Goal: Task Accomplishment & Management: Manage account settings

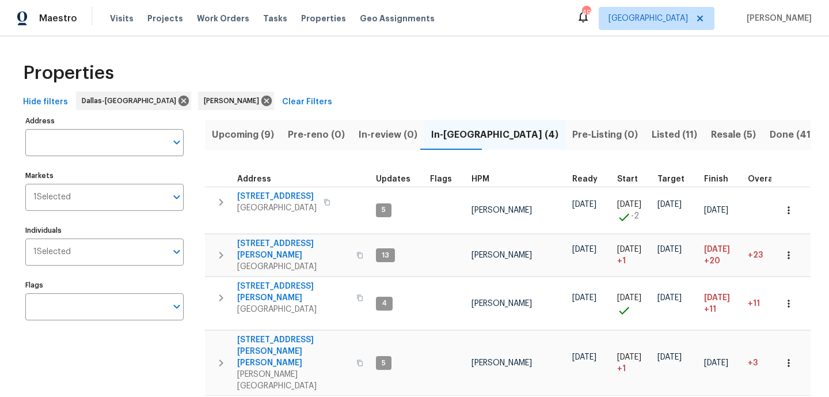
click at [260, 136] on span "Upcoming (9)" at bounding box center [243, 135] width 62 height 16
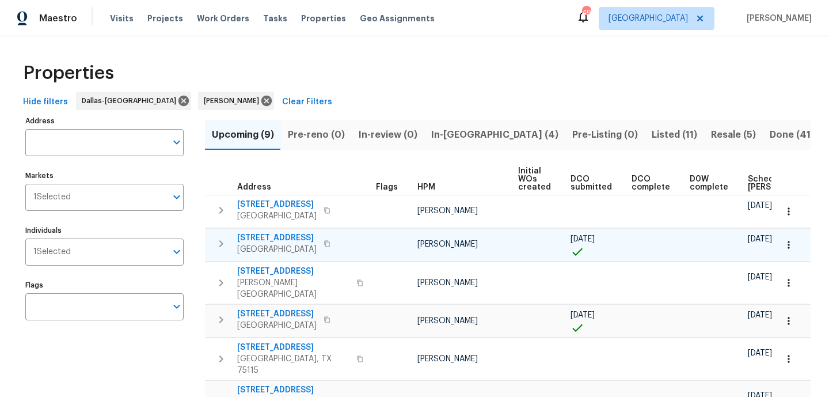
scroll to position [62, 0]
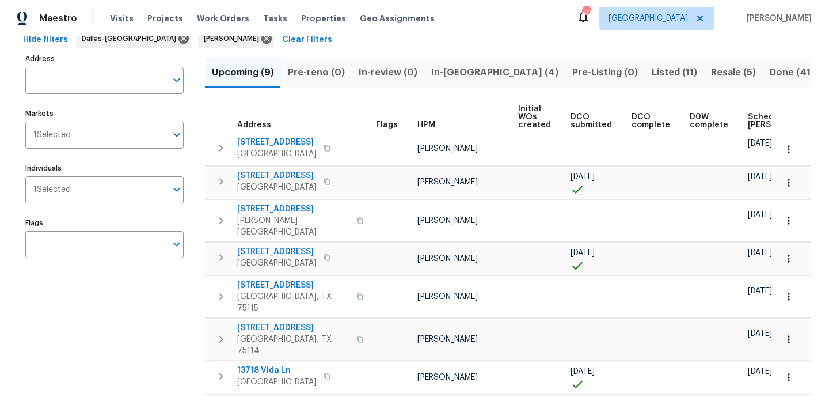
click at [748, 116] on span "Scheduled COE" at bounding box center [780, 121] width 65 height 16
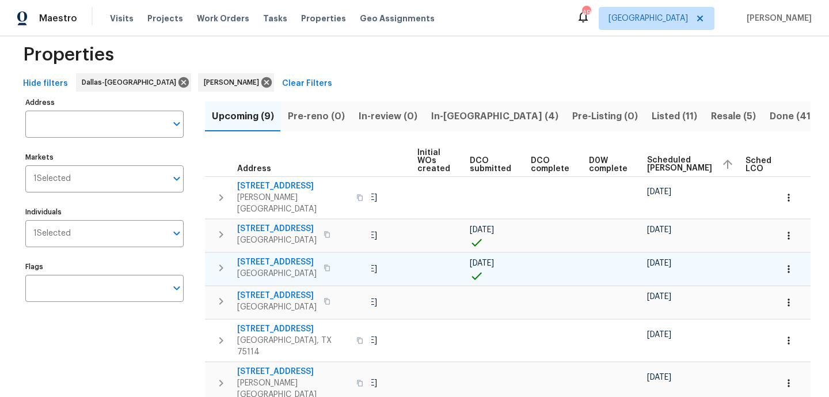
scroll to position [0, 140]
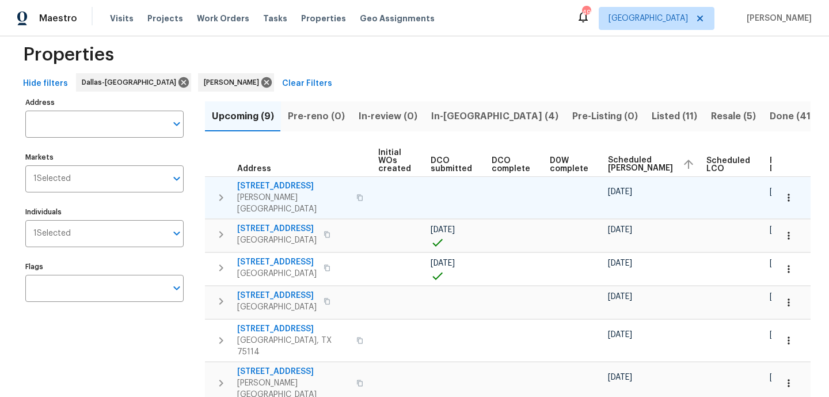
click at [356, 194] on icon "button" at bounding box center [359, 197] width 7 height 7
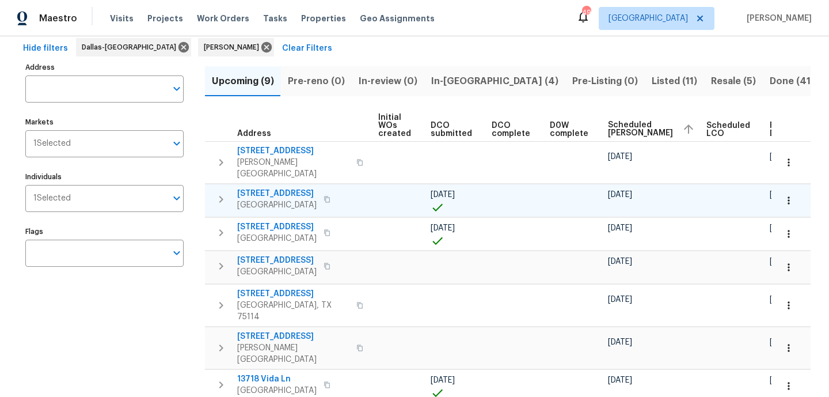
scroll to position [56, 0]
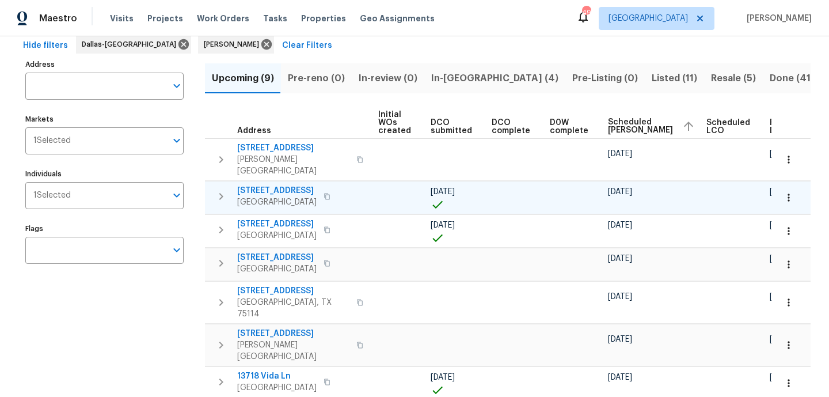
click at [324, 193] on icon "button" at bounding box center [327, 196] width 7 height 7
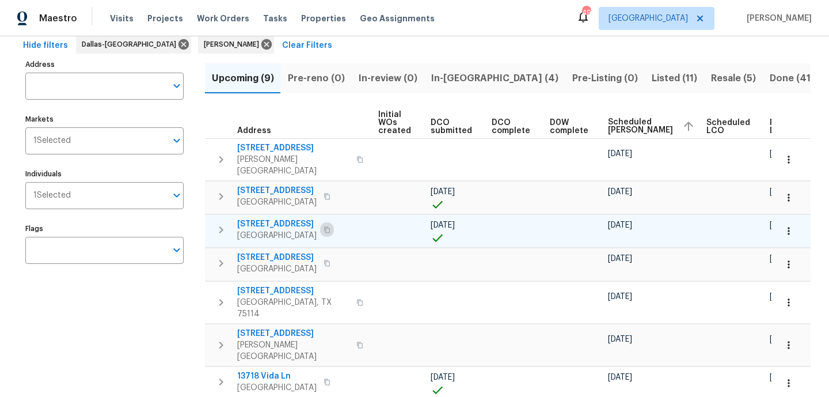
click at [334, 222] on button "button" at bounding box center [327, 230] width 14 height 16
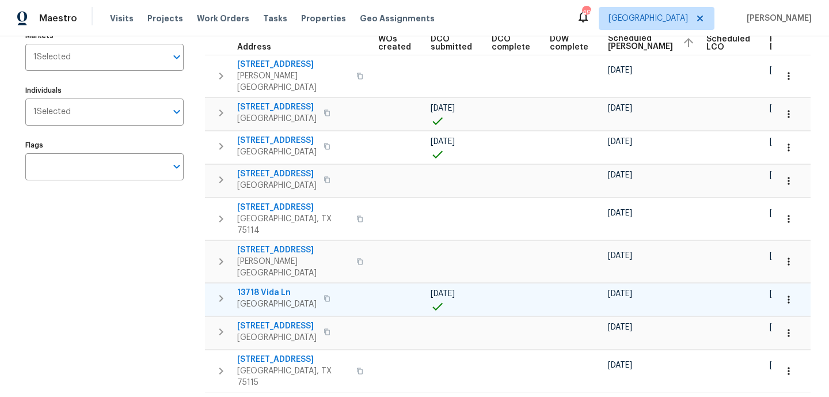
scroll to position [139, 0]
click at [488, 284] on td at bounding box center [516, 300] width 58 height 33
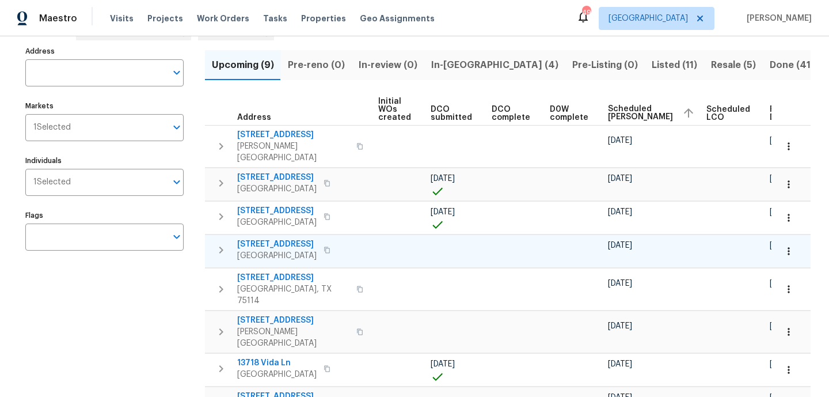
scroll to position [69, 0]
click at [329, 247] on icon "button" at bounding box center [327, 250] width 7 height 7
click at [445, 62] on span "In-[GEOGRAPHIC_DATA] (4)" at bounding box center [494, 66] width 127 height 16
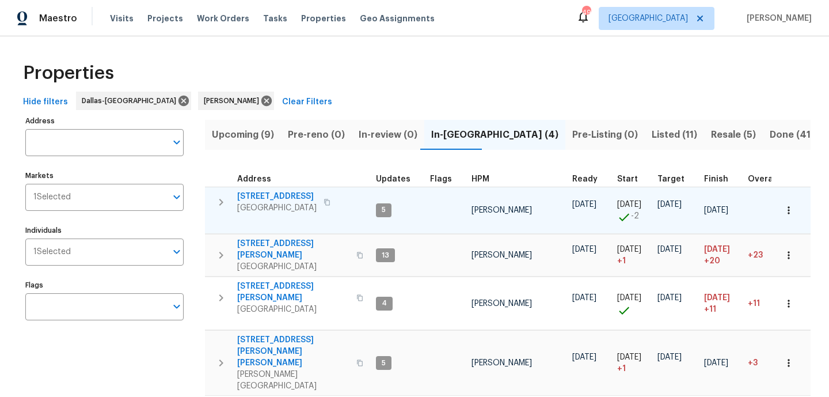
click at [275, 194] on span "[STREET_ADDRESS]" at bounding box center [276, 197] width 79 height 12
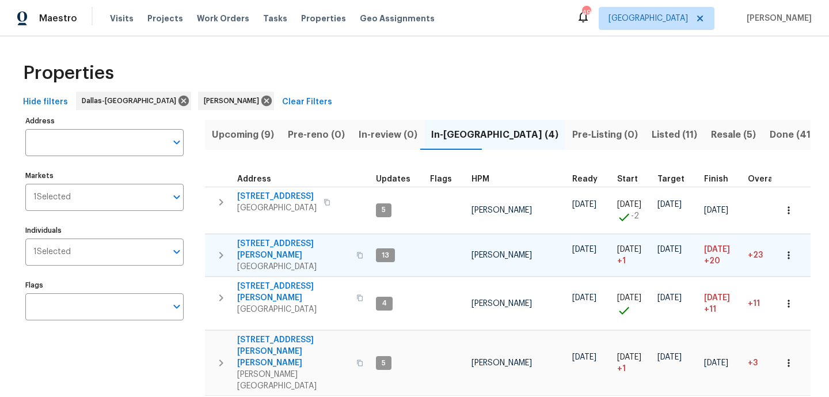
click at [254, 245] on span "[STREET_ADDRESS][PERSON_NAME]" at bounding box center [293, 249] width 112 height 23
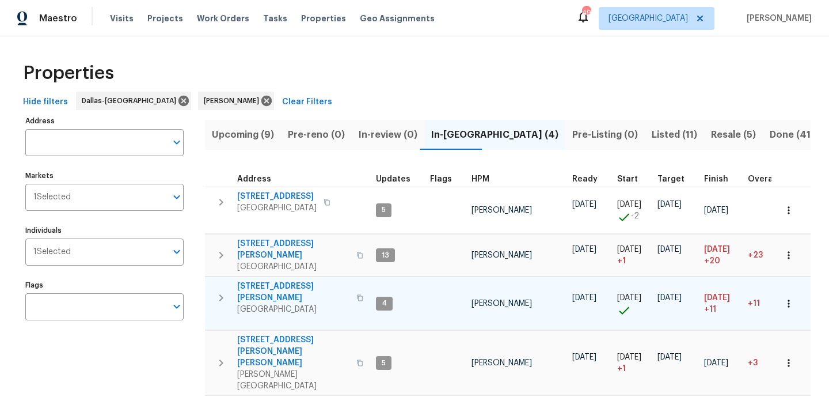
click at [268, 281] on span "[STREET_ADDRESS][PERSON_NAME]" at bounding box center [293, 291] width 112 height 23
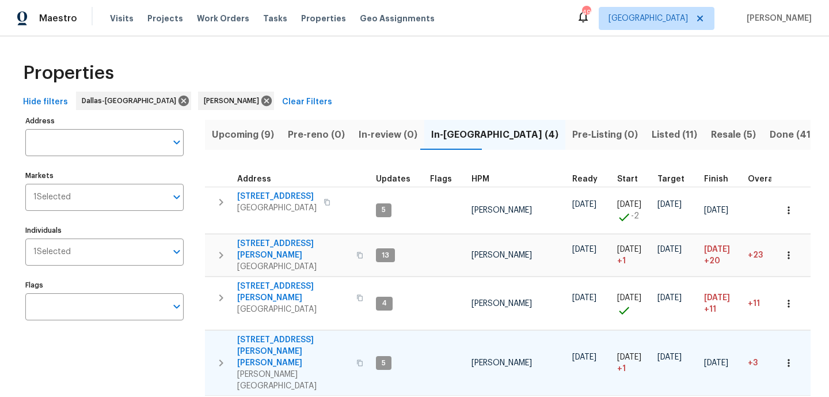
click at [250, 334] on span "[STREET_ADDRESS][PERSON_NAME][PERSON_NAME]" at bounding box center [293, 351] width 112 height 35
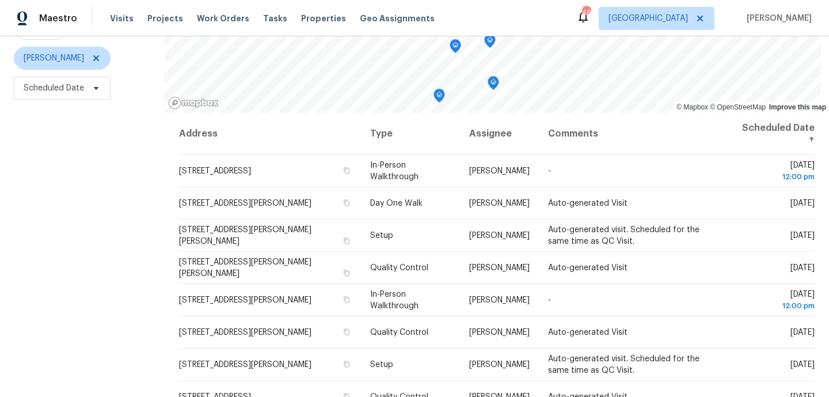
scroll to position [132, 0]
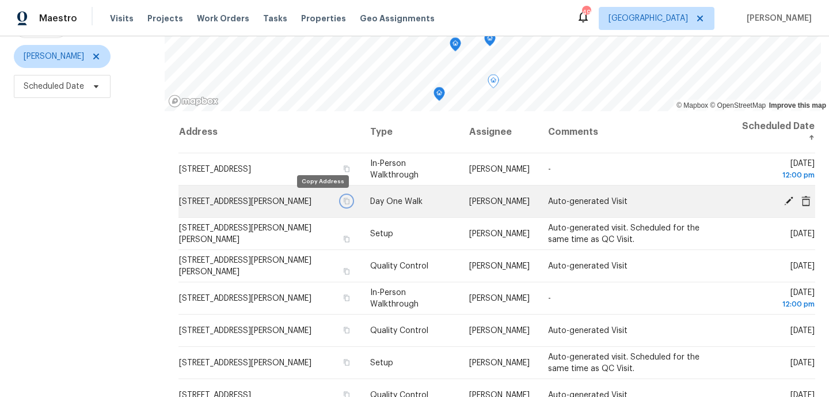
click at [343, 202] on icon "button" at bounding box center [346, 200] width 7 height 7
click at [790, 199] on icon at bounding box center [788, 200] width 9 height 9
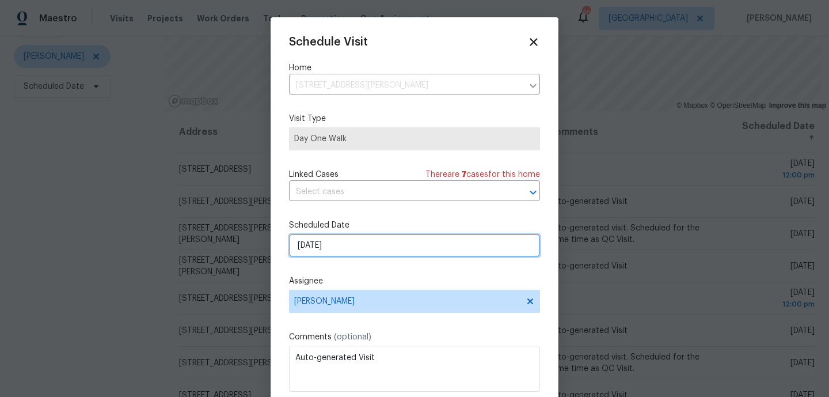
click at [425, 256] on input "[DATE]" at bounding box center [414, 245] width 251 height 23
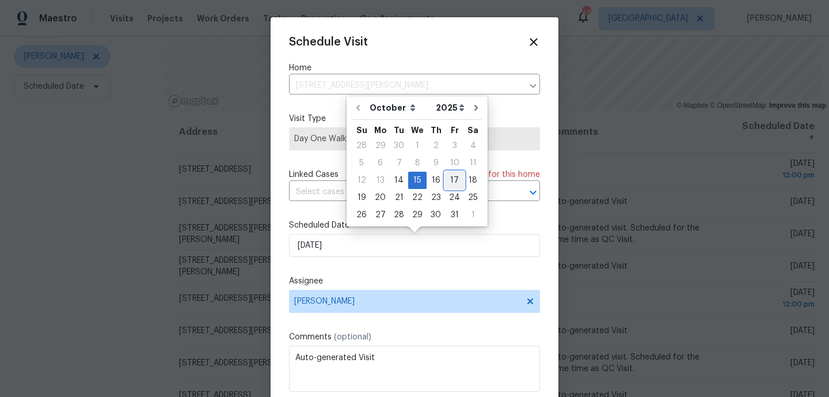
click at [451, 185] on div "17" at bounding box center [454, 180] width 19 height 16
type input "[DATE]"
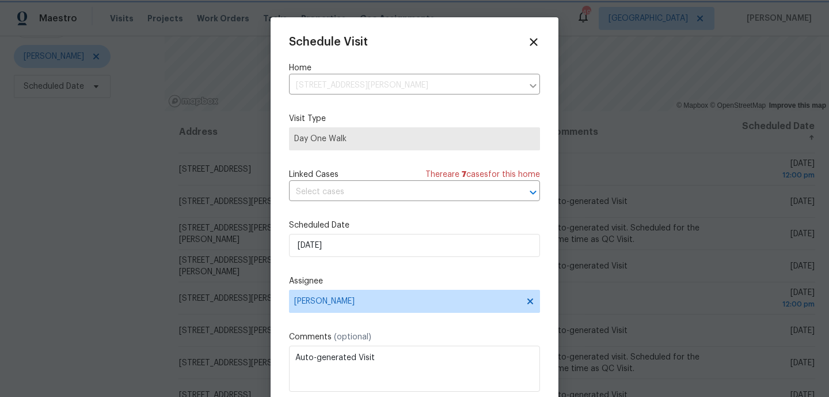
scroll to position [21, 0]
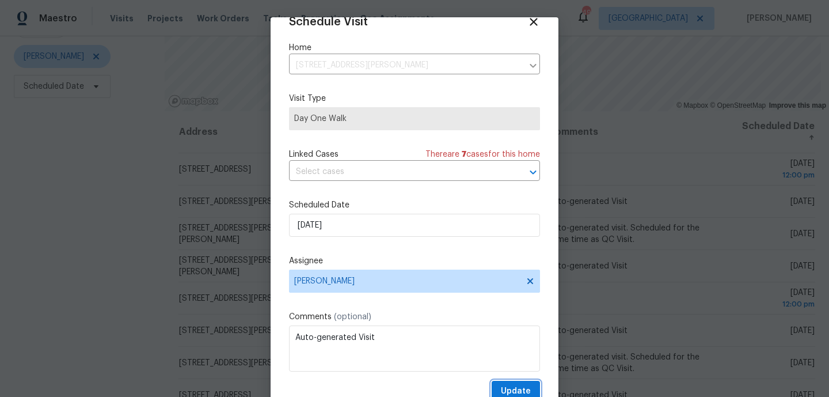
click at [518, 381] on button "Update" at bounding box center [516, 390] width 48 height 21
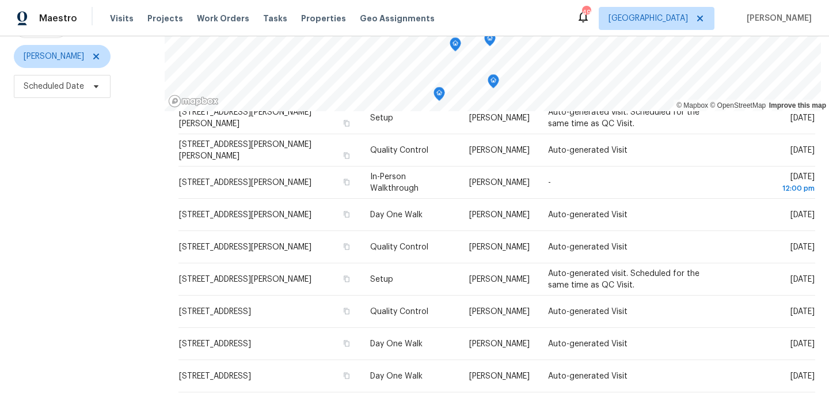
scroll to position [0, 0]
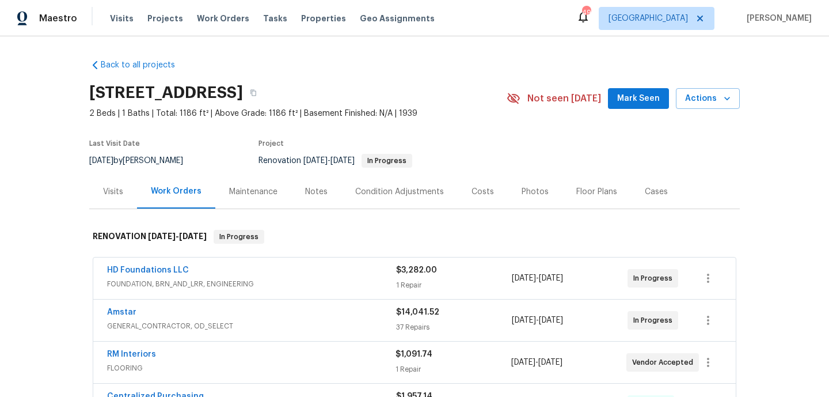
click at [618, 81] on div "[STREET_ADDRESS] 2 Beds | 1 Baths | Total: 1186 ft² | Above Grade: 1186 ft² | B…" at bounding box center [414, 98] width 650 height 41
click at [618, 96] on button "Mark Seen" at bounding box center [638, 98] width 61 height 21
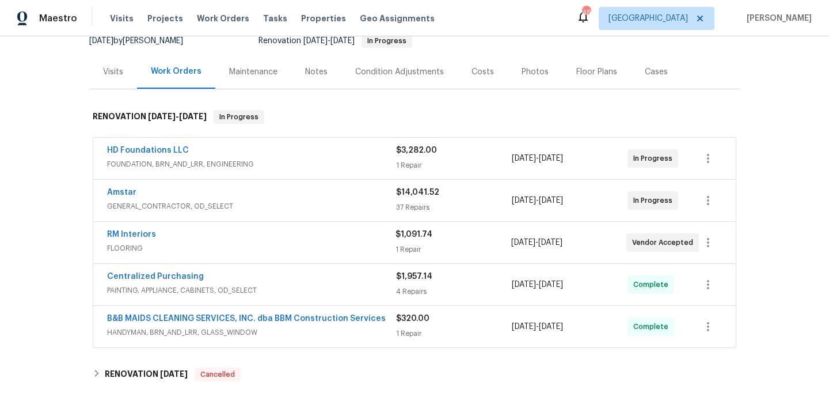
scroll to position [82, 0]
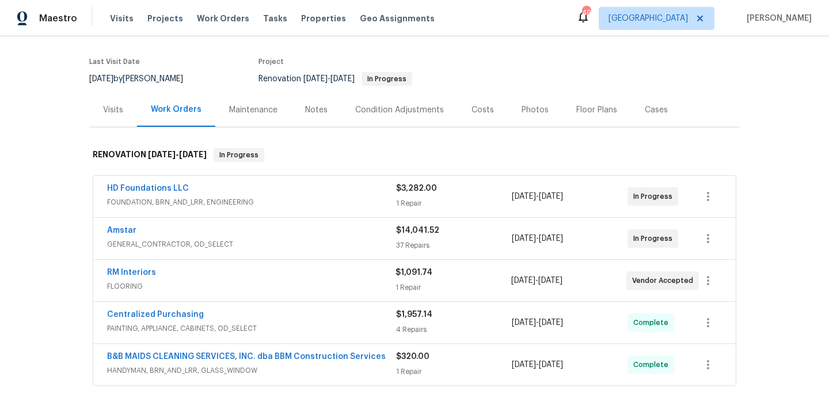
click at [314, 112] on div "Notes" at bounding box center [316, 110] width 22 height 12
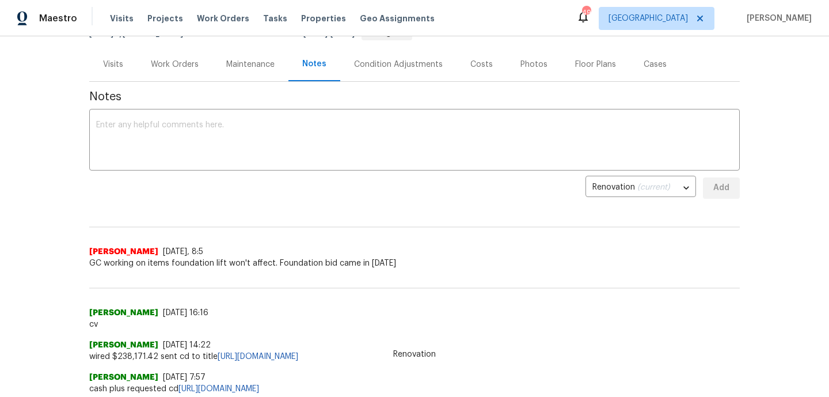
scroll to position [165, 0]
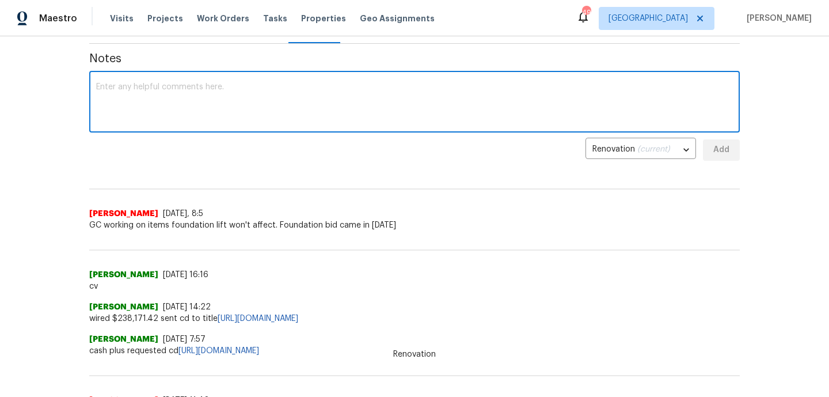
click at [296, 111] on textarea at bounding box center [414, 103] width 637 height 40
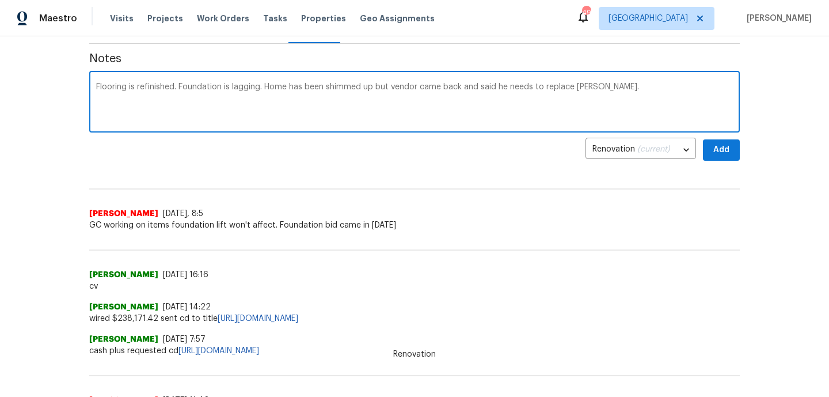
type textarea "Flooring is refinished. Foundation is lagging. Home has been shimmed up but ven…"
click at [736, 153] on button "Add" at bounding box center [721, 149] width 37 height 21
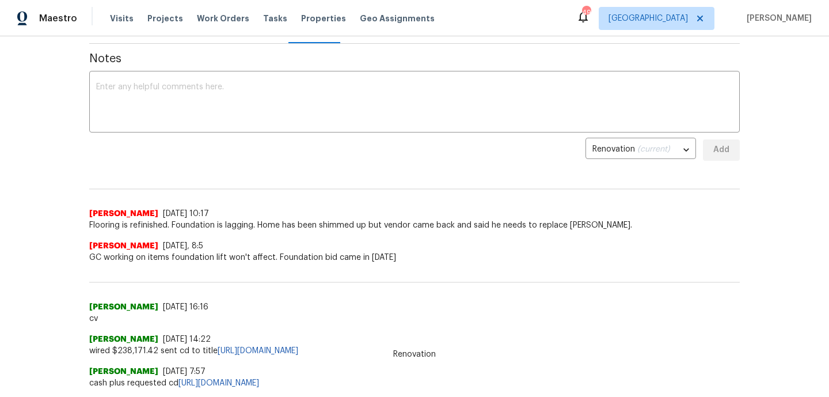
scroll to position [0, 0]
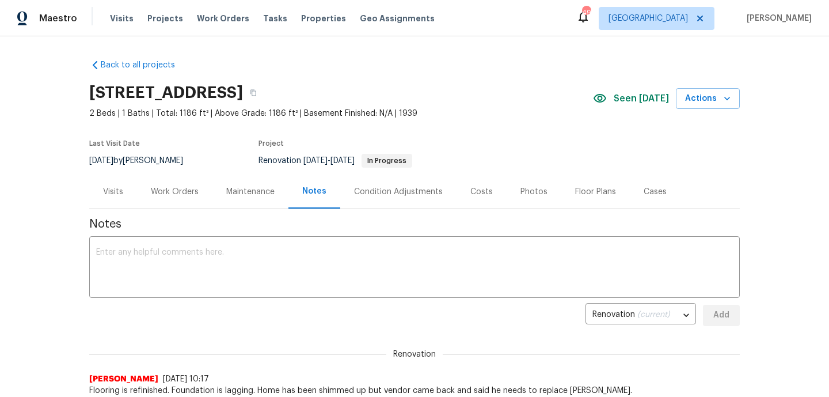
click at [185, 192] on div "Work Orders" at bounding box center [175, 192] width 48 height 12
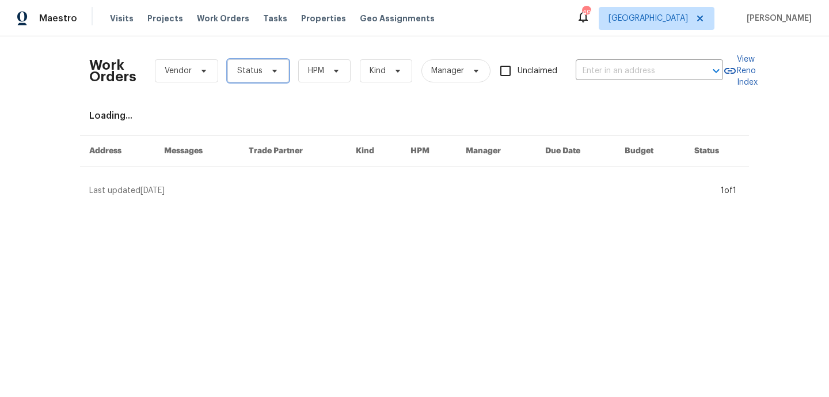
click at [250, 71] on span "Status" at bounding box center [249, 71] width 25 height 12
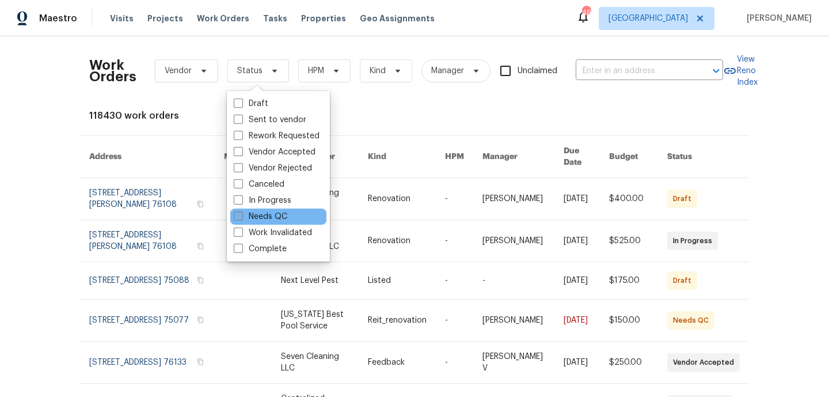
click at [272, 215] on label "Needs QC" at bounding box center [261, 217] width 54 height 12
click at [241, 215] on input "Needs QC" at bounding box center [237, 214] width 7 height 7
checkbox input "true"
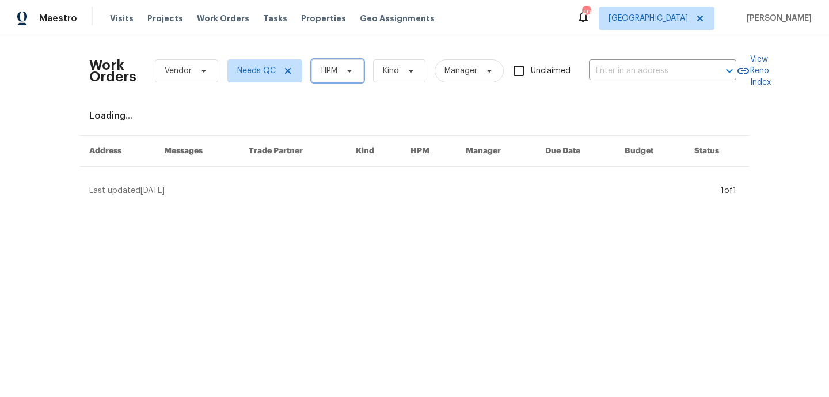
click at [317, 74] on span "HPM" at bounding box center [337, 70] width 52 height 23
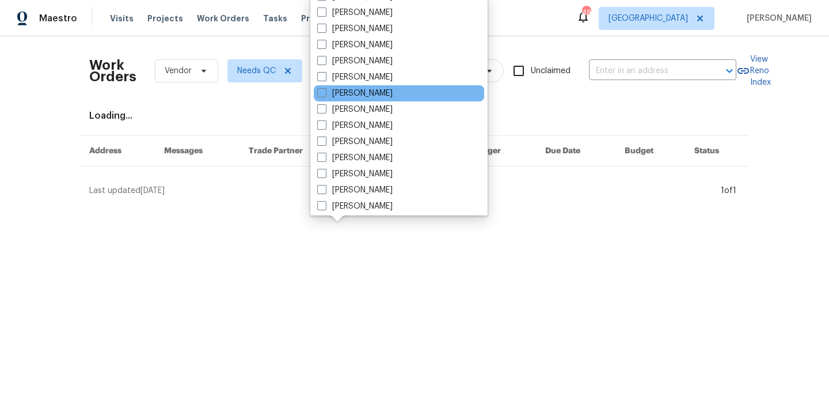
scroll to position [60, 0]
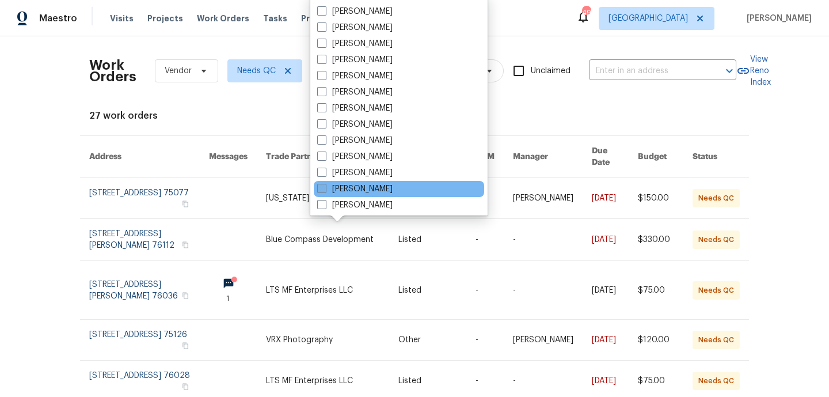
click at [376, 188] on label "[PERSON_NAME]" at bounding box center [354, 189] width 75 height 12
click at [325, 188] on input "[PERSON_NAME]" at bounding box center [320, 186] width 7 height 7
checkbox input "true"
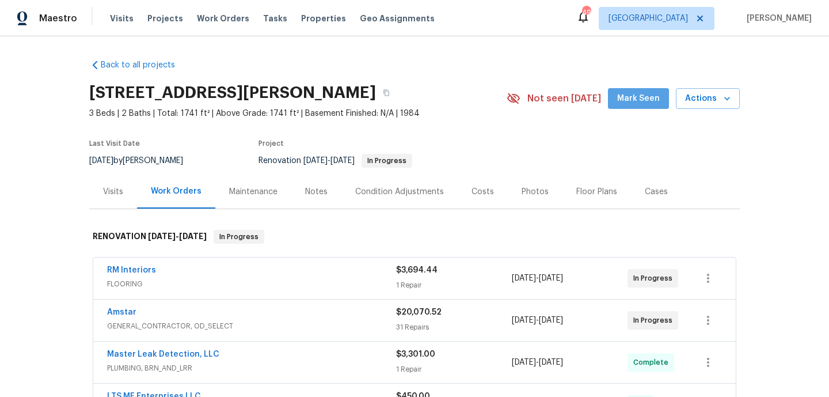
click at [653, 98] on span "Mark Seen" at bounding box center [638, 99] width 43 height 14
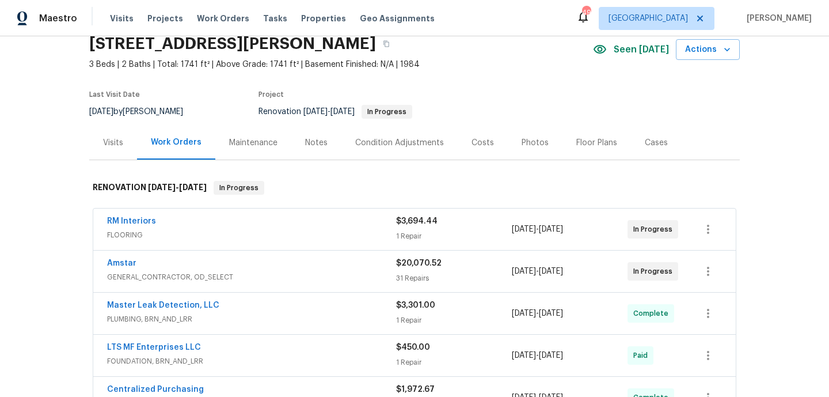
scroll to position [115, 0]
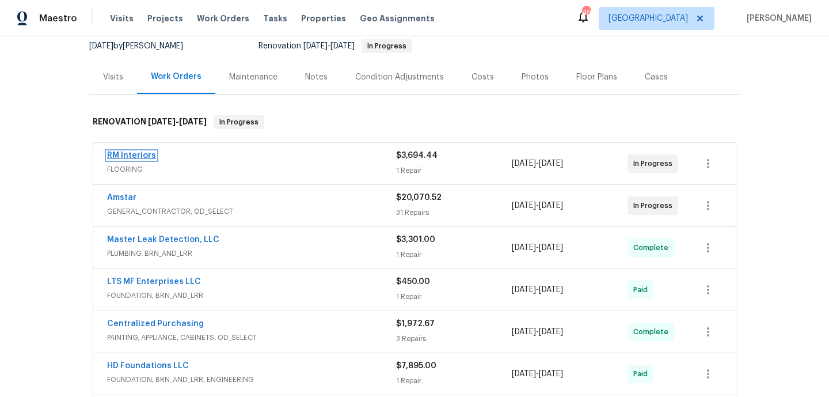
click at [128, 154] on link "RM Interiors" at bounding box center [131, 155] width 49 height 8
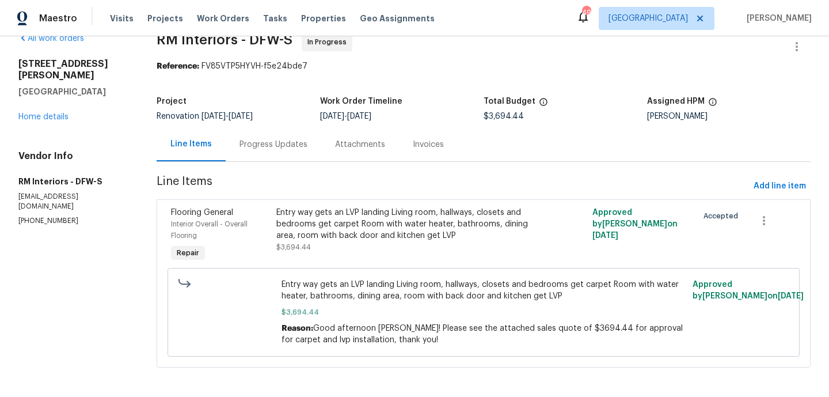
scroll to position [25, 0]
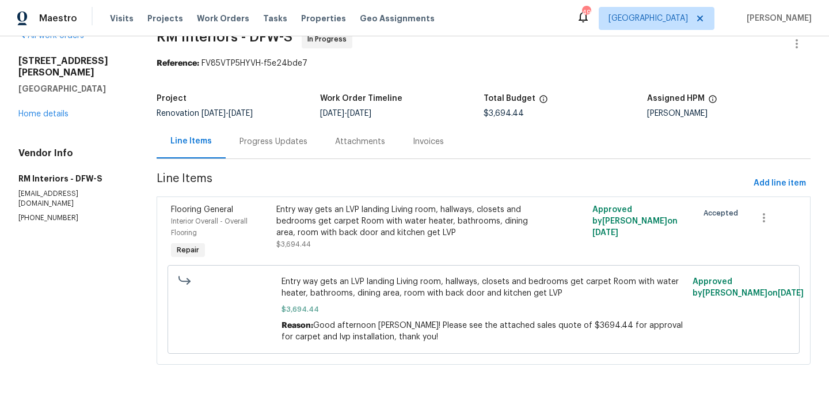
click at [254, 158] on div "Line Items Progress Updates Attachments Invoices" at bounding box center [484, 141] width 654 height 35
click at [257, 147] on div "Progress Updates" at bounding box center [274, 141] width 96 height 34
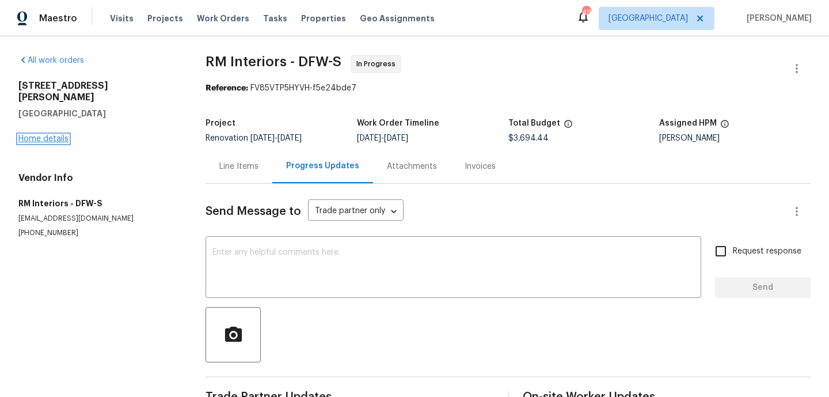
click at [68, 135] on link "Home details" at bounding box center [43, 139] width 50 height 8
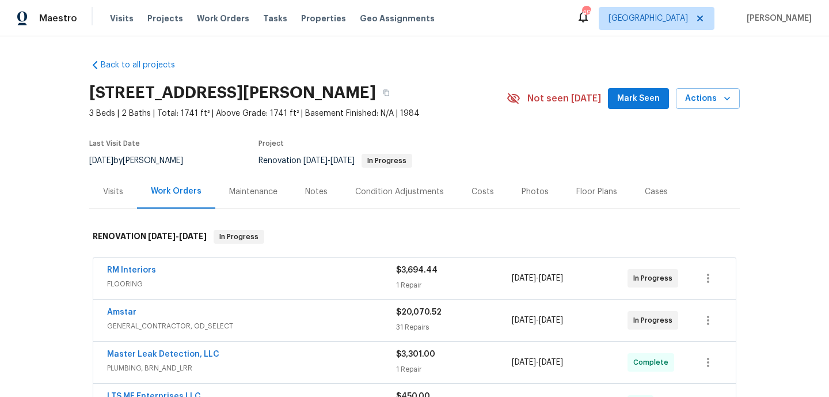
click at [299, 195] on div "Notes" at bounding box center [316, 191] width 50 height 34
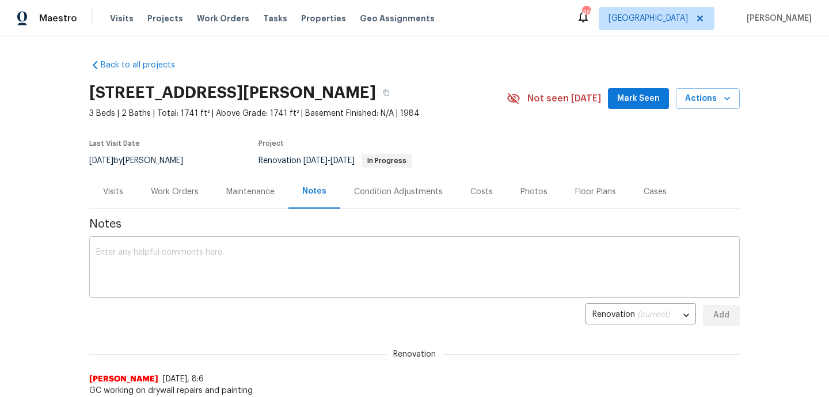
click at [205, 251] on textarea at bounding box center [414, 268] width 637 height 40
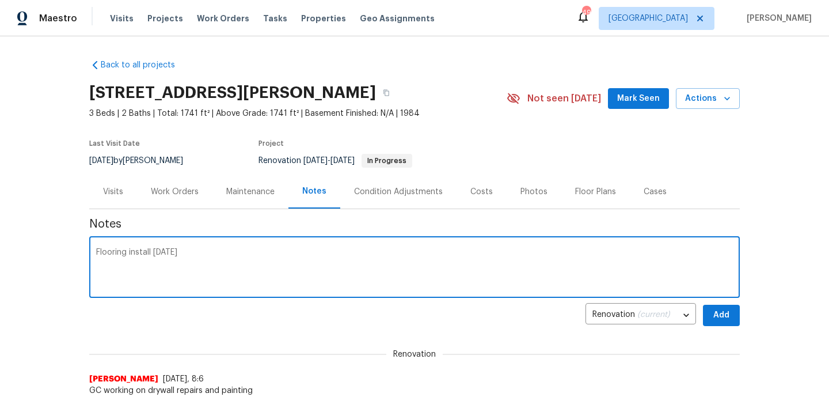
type textarea "Flooring install today"
click at [719, 311] on span "Add" at bounding box center [721, 315] width 18 height 14
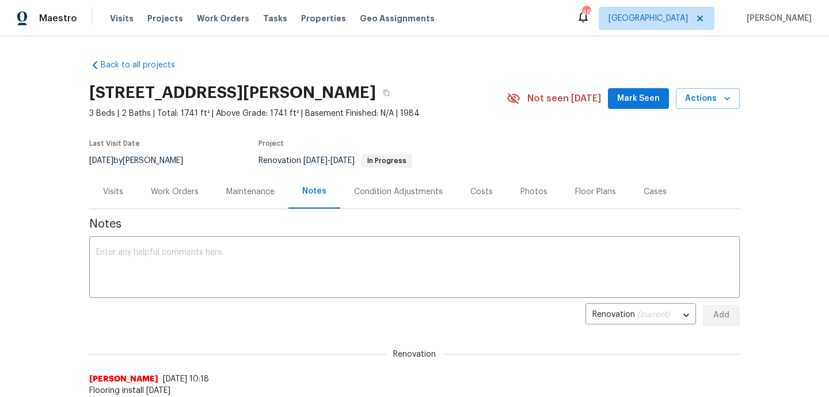
click at [648, 102] on span "Mark Seen" at bounding box center [638, 99] width 43 height 14
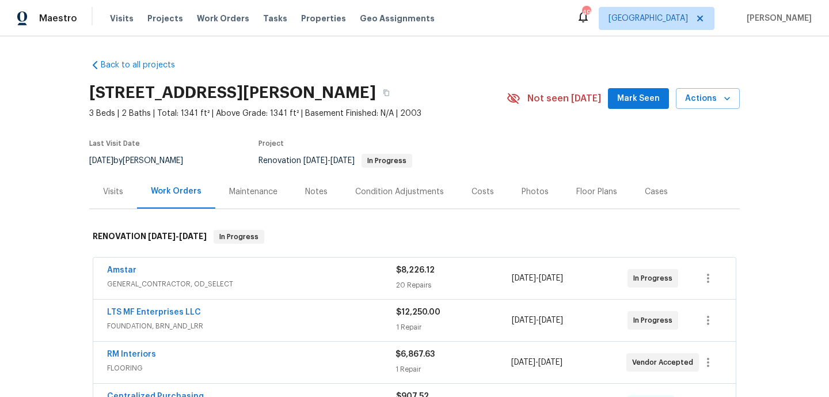
click at [646, 109] on div "[STREET_ADDRESS][PERSON_NAME] 3 Beds | 2 Baths | Total: 1341 ft² | Above Grade:…" at bounding box center [414, 98] width 650 height 41
click at [646, 102] on span "Mark Seen" at bounding box center [638, 99] width 43 height 14
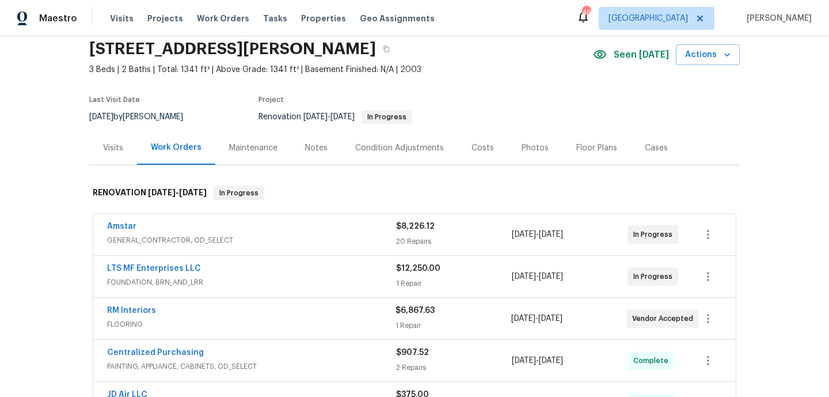
scroll to position [52, 0]
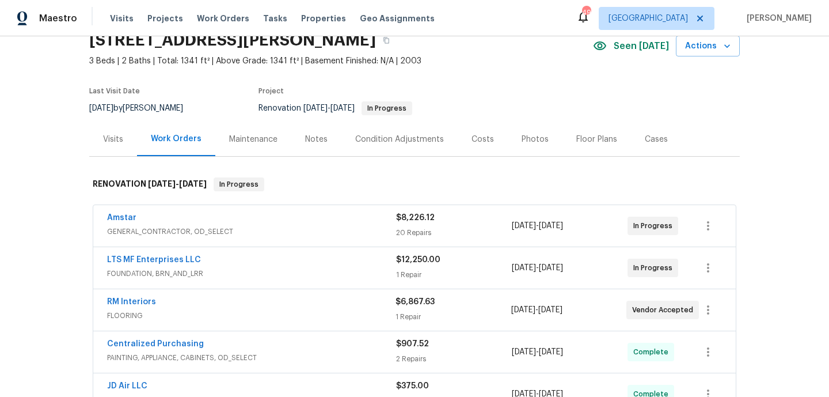
click at [313, 146] on div "Notes" at bounding box center [316, 139] width 50 height 34
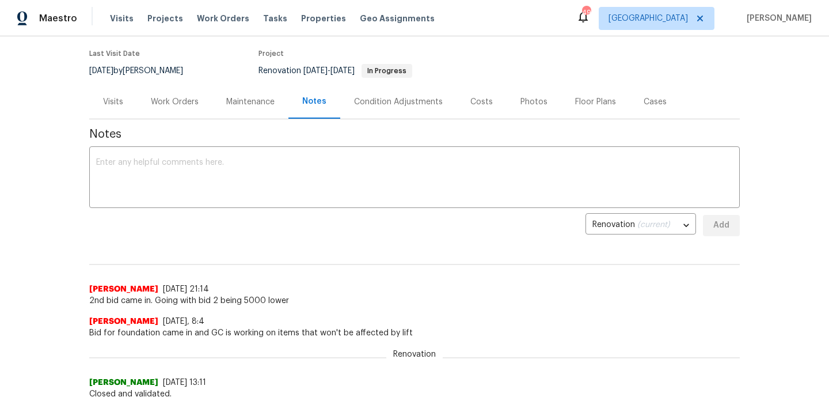
scroll to position [58, 0]
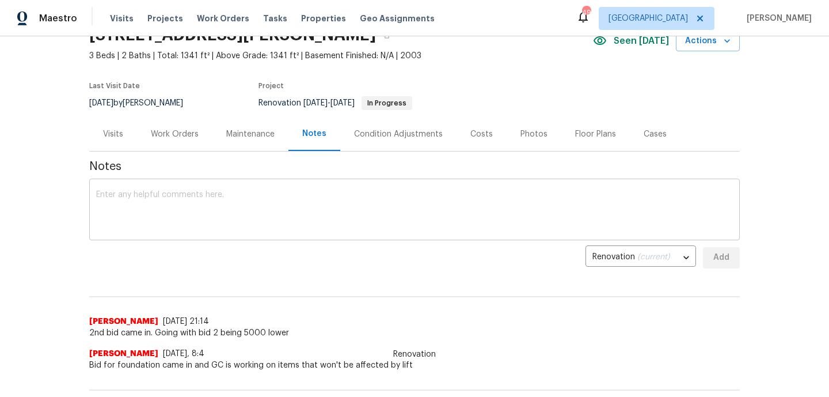
click at [268, 217] on textarea at bounding box center [414, 211] width 637 height 40
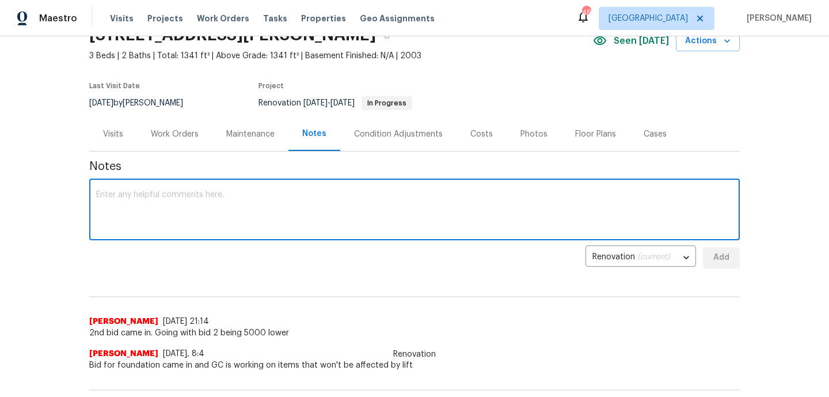
scroll to position [26, 0]
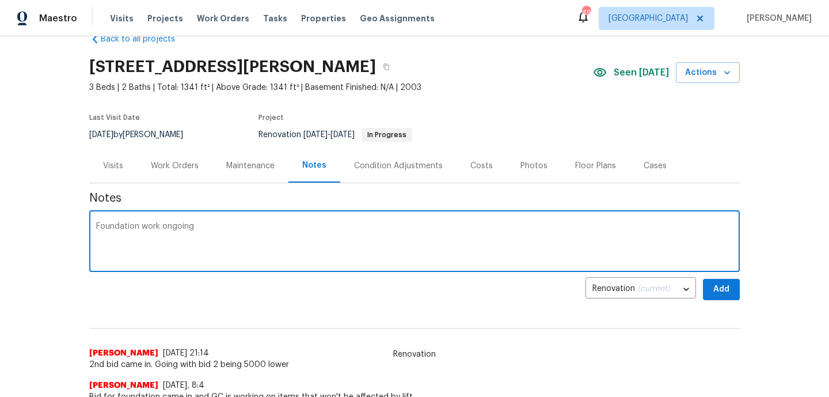
type textarea "Foundation work ongoing"
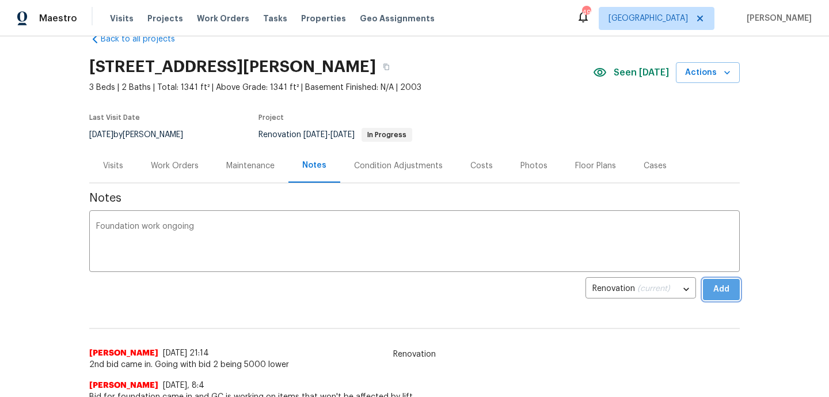
click at [734, 296] on button "Add" at bounding box center [721, 289] width 37 height 21
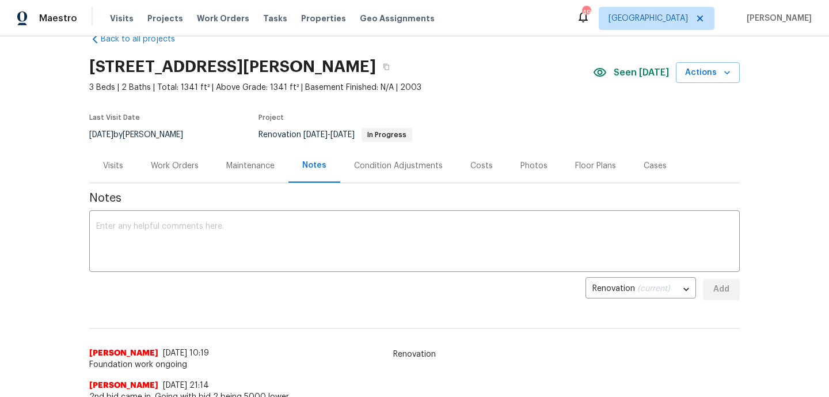
click at [201, 166] on div "Work Orders" at bounding box center [174, 166] width 75 height 34
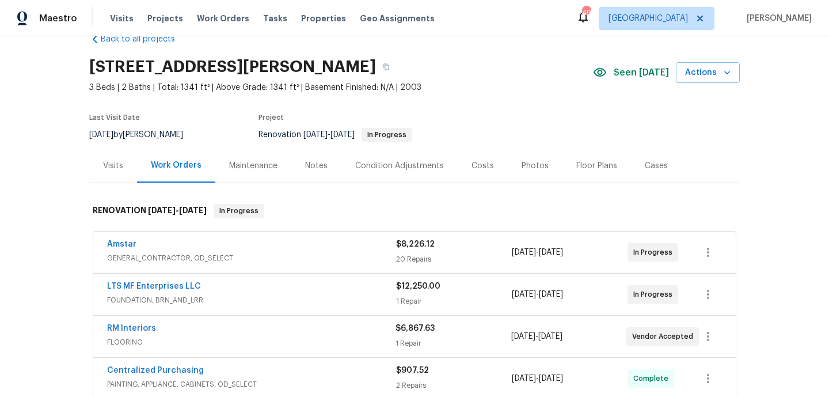
click at [477, 166] on div "Costs" at bounding box center [482, 166] width 22 height 12
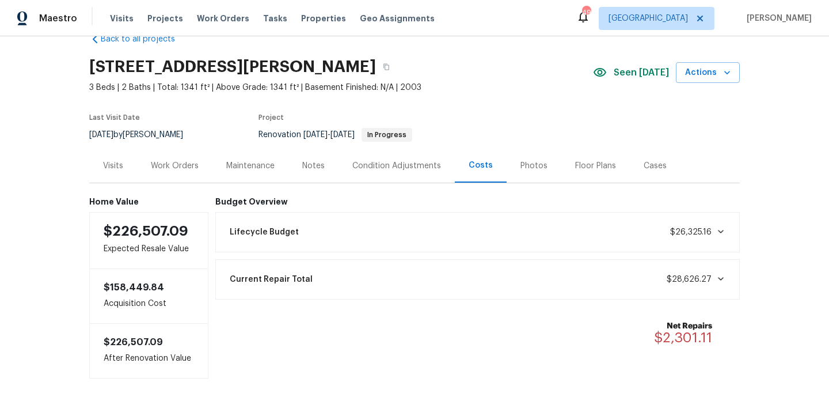
click at [166, 168] on div "Work Orders" at bounding box center [175, 166] width 48 height 12
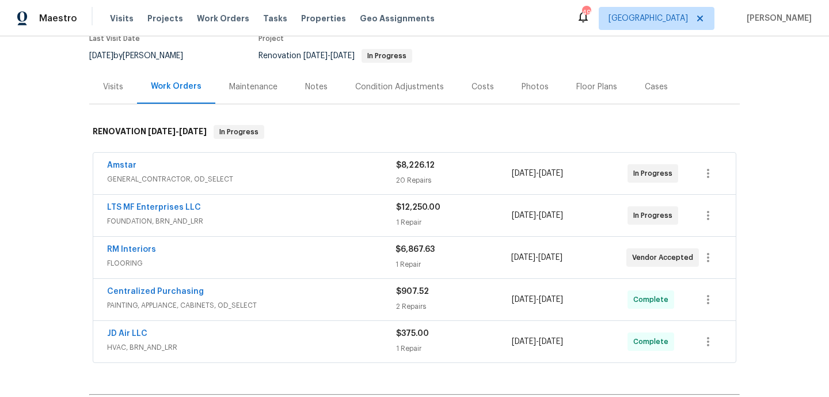
scroll to position [106, 0]
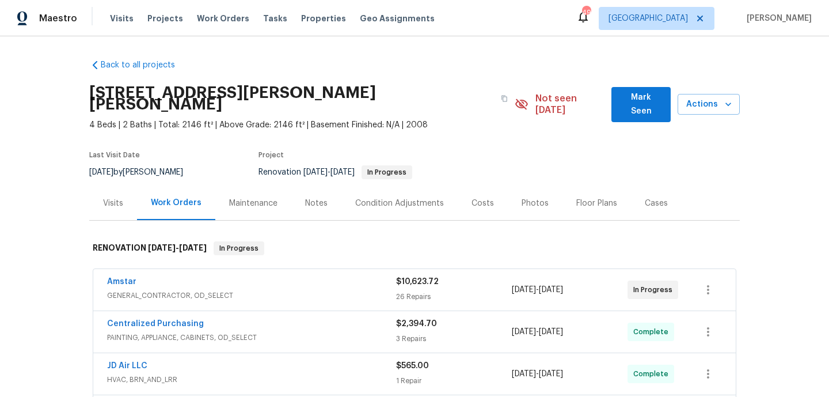
click at [633, 97] on span "Mark Seen" at bounding box center [641, 104] width 41 height 28
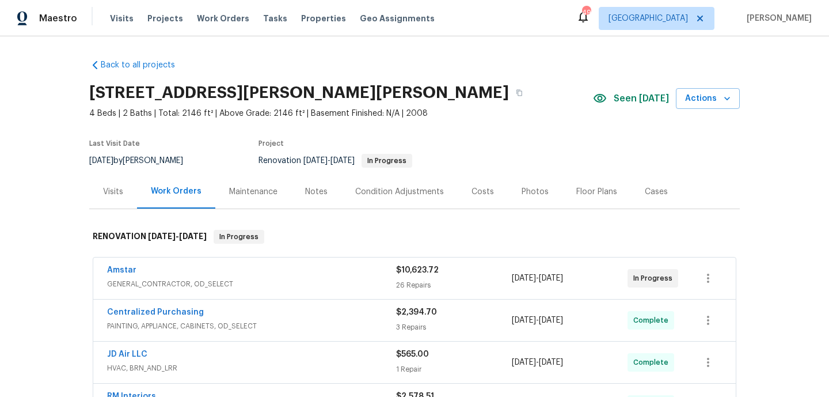
click at [321, 193] on div "Notes" at bounding box center [316, 192] width 22 height 12
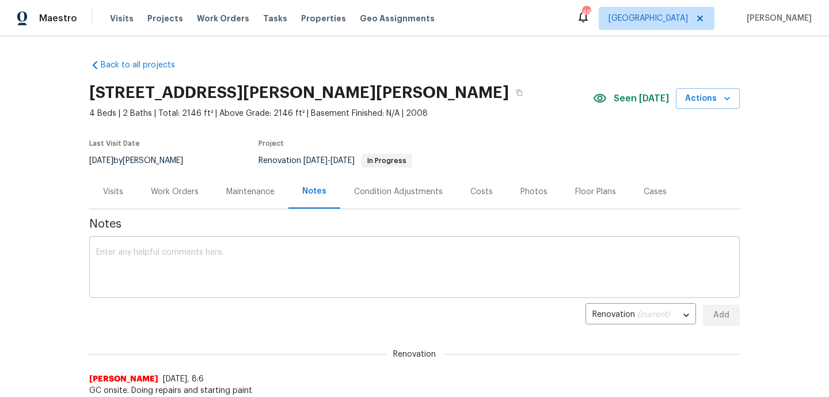
click at [268, 239] on div "x ​" at bounding box center [414, 268] width 650 height 59
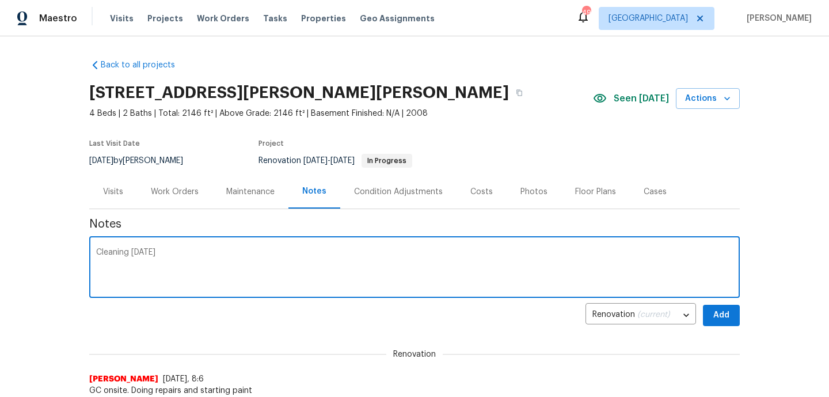
type textarea "Cleaning today"
click at [717, 311] on span "Add" at bounding box center [721, 315] width 18 height 14
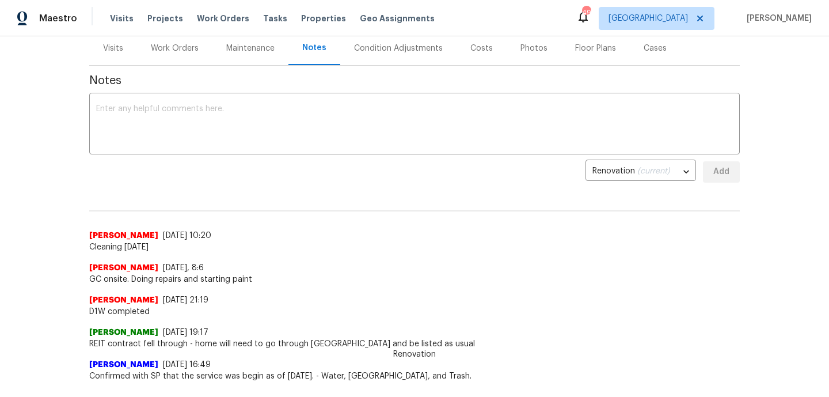
scroll to position [8, 0]
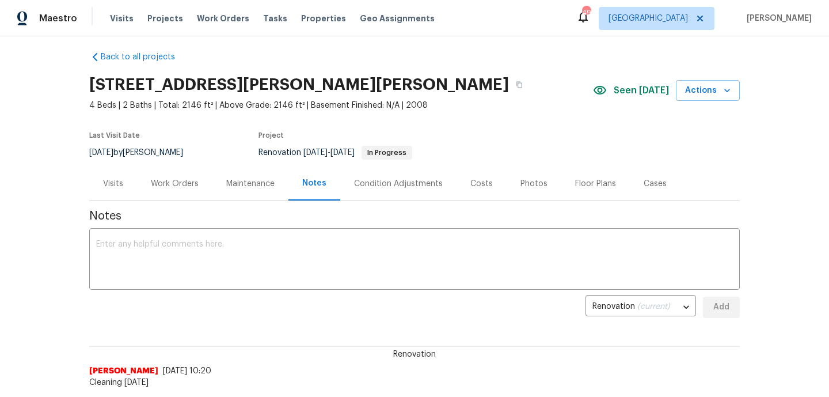
click at [193, 191] on div "Work Orders" at bounding box center [174, 183] width 75 height 34
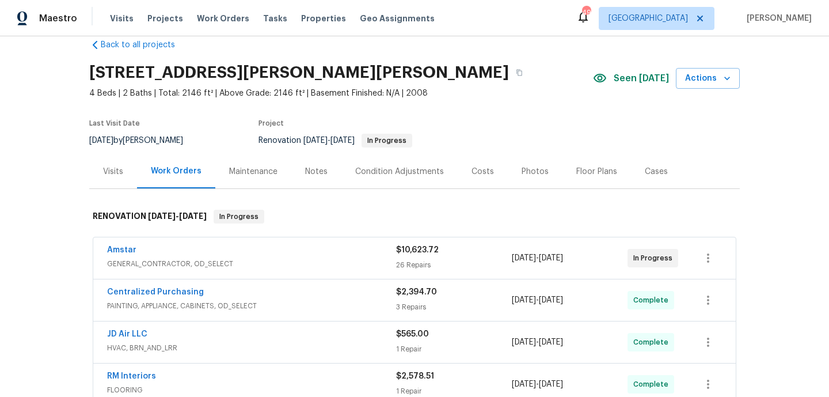
scroll to position [2, 0]
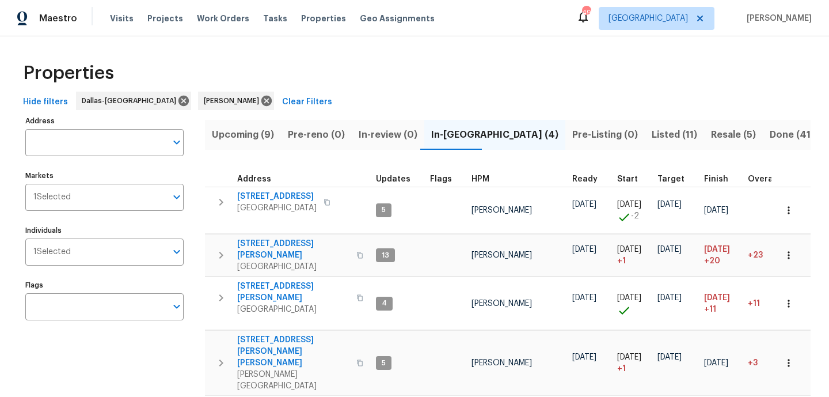
click at [704, 125] on button "Resale (5)" at bounding box center [733, 135] width 59 height 30
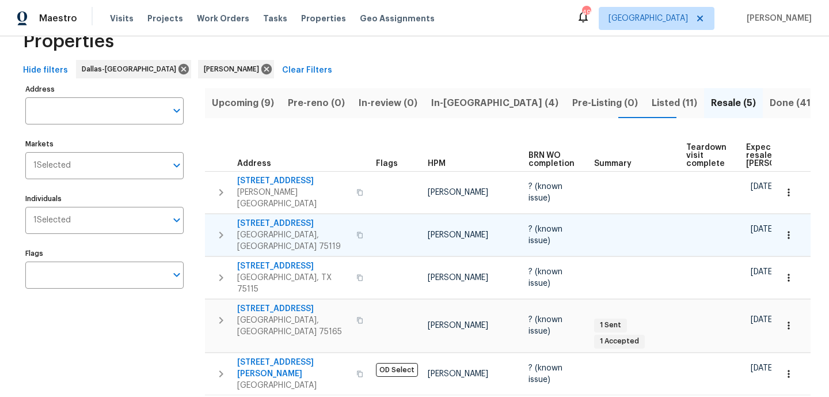
scroll to position [33, 0]
